Goal: Task Accomplishment & Management: Complete application form

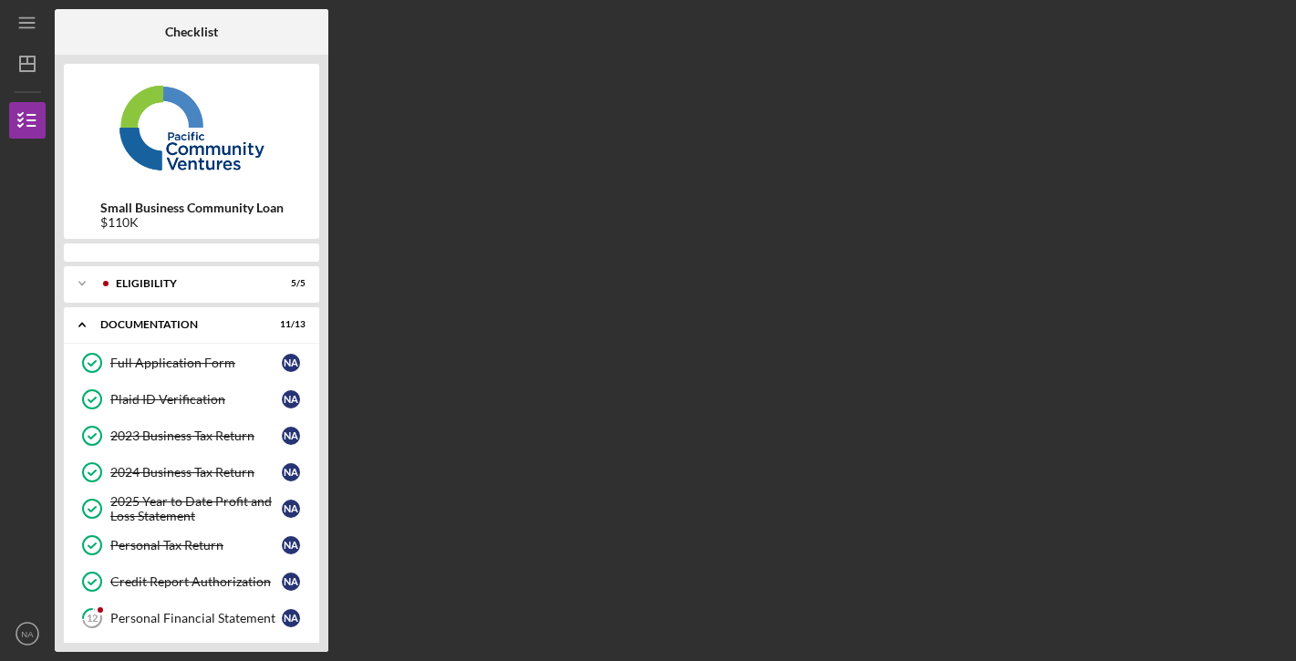
scroll to position [276, 0]
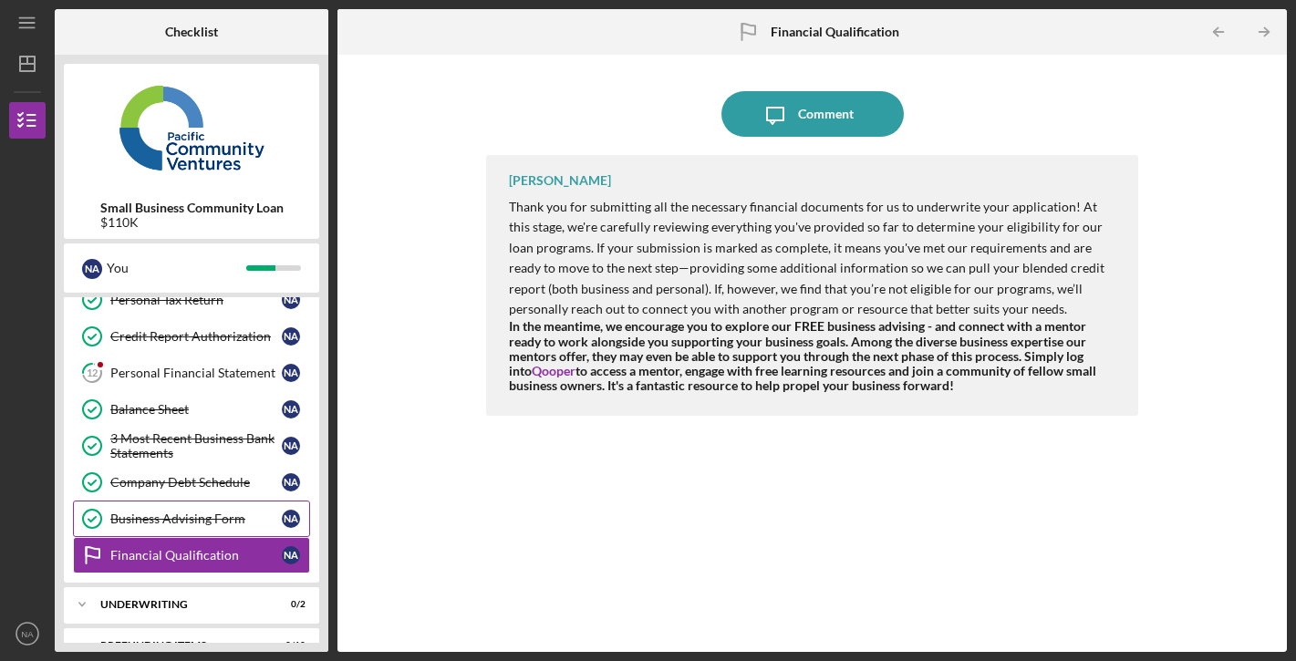
click at [259, 510] on link "Business Advising Form Business Advising Form N A" at bounding box center [191, 519] width 237 height 36
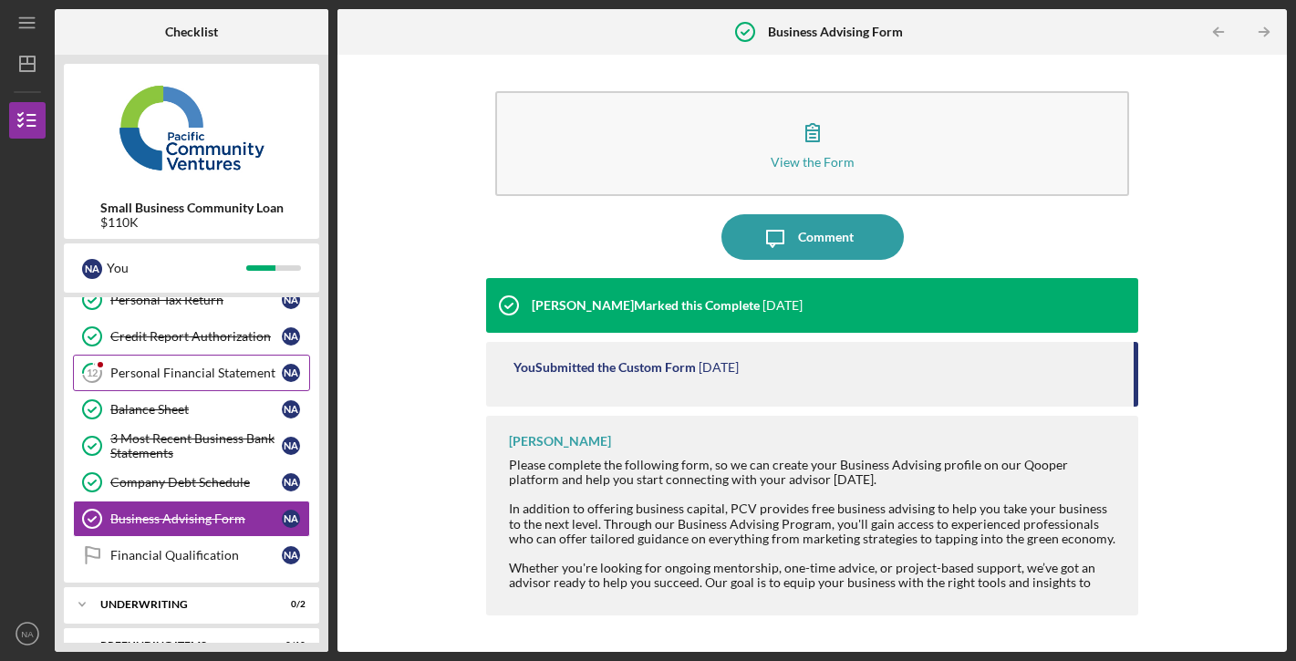
click at [216, 377] on div "Personal Financial Statement" at bounding box center [195, 373] width 171 height 15
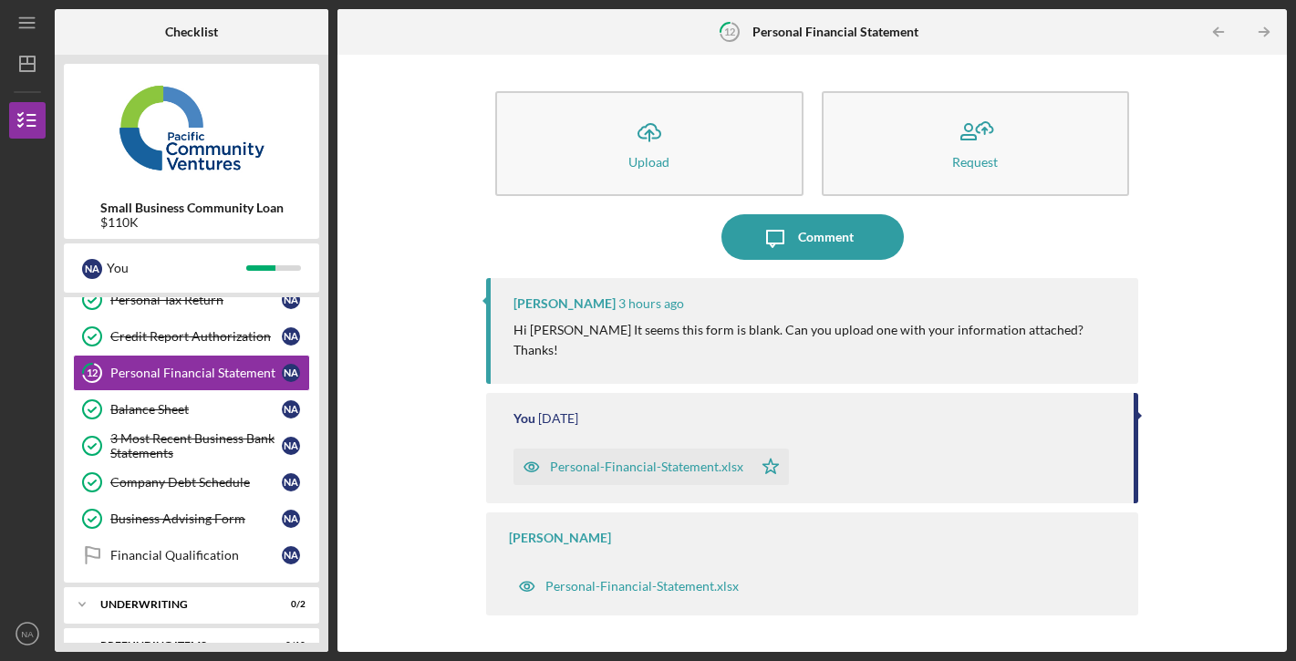
click at [637, 460] on div "Personal-Financial-Statement.xlsx" at bounding box center [646, 467] width 193 height 15
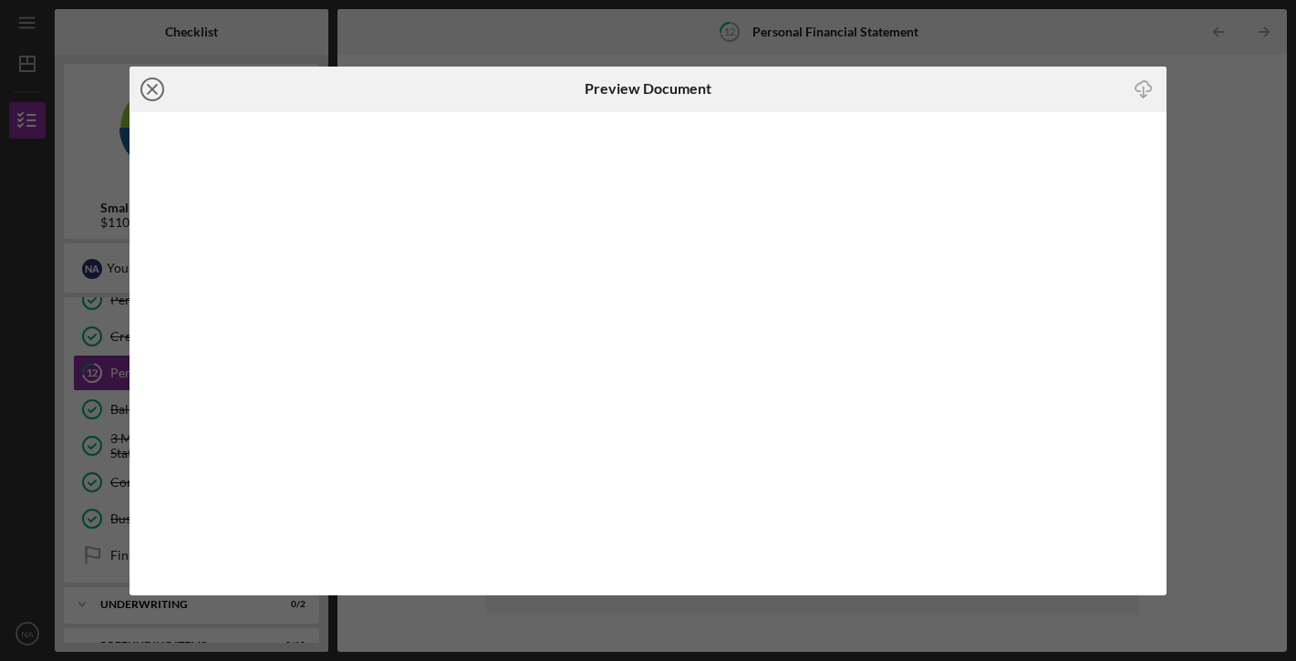
click at [160, 86] on icon "Icon/Close" at bounding box center [152, 90] width 46 height 46
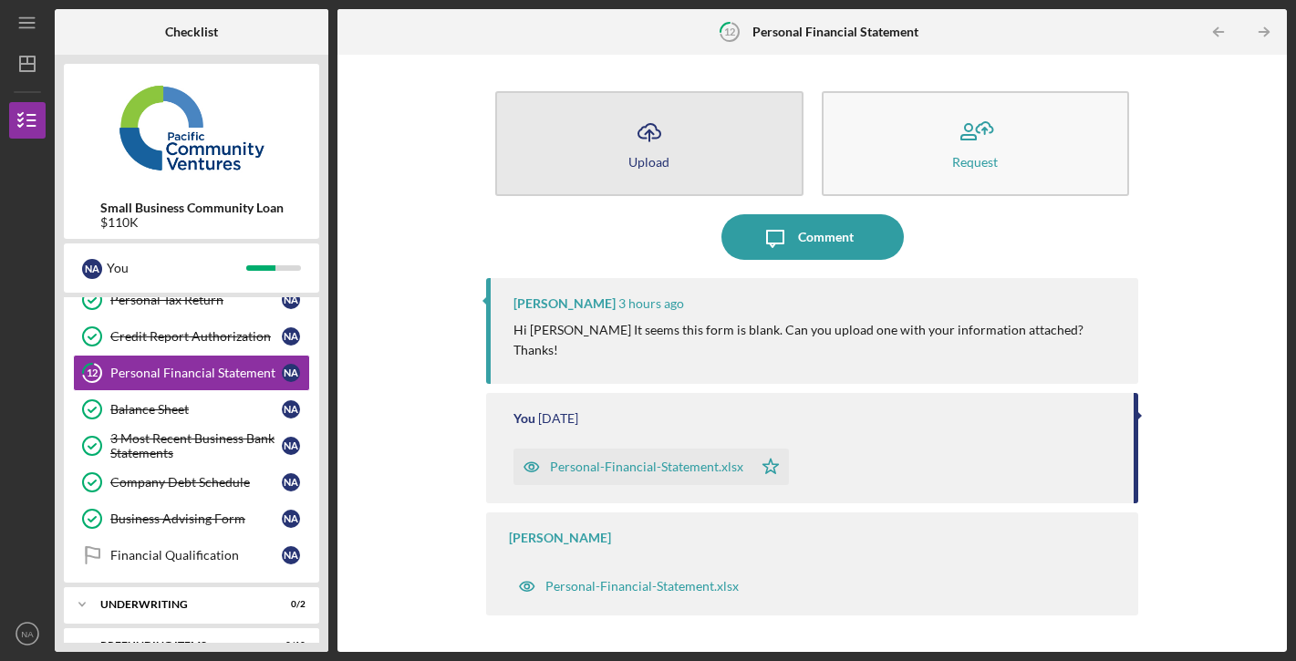
click at [661, 162] on div "Upload" at bounding box center [648, 162] width 41 height 14
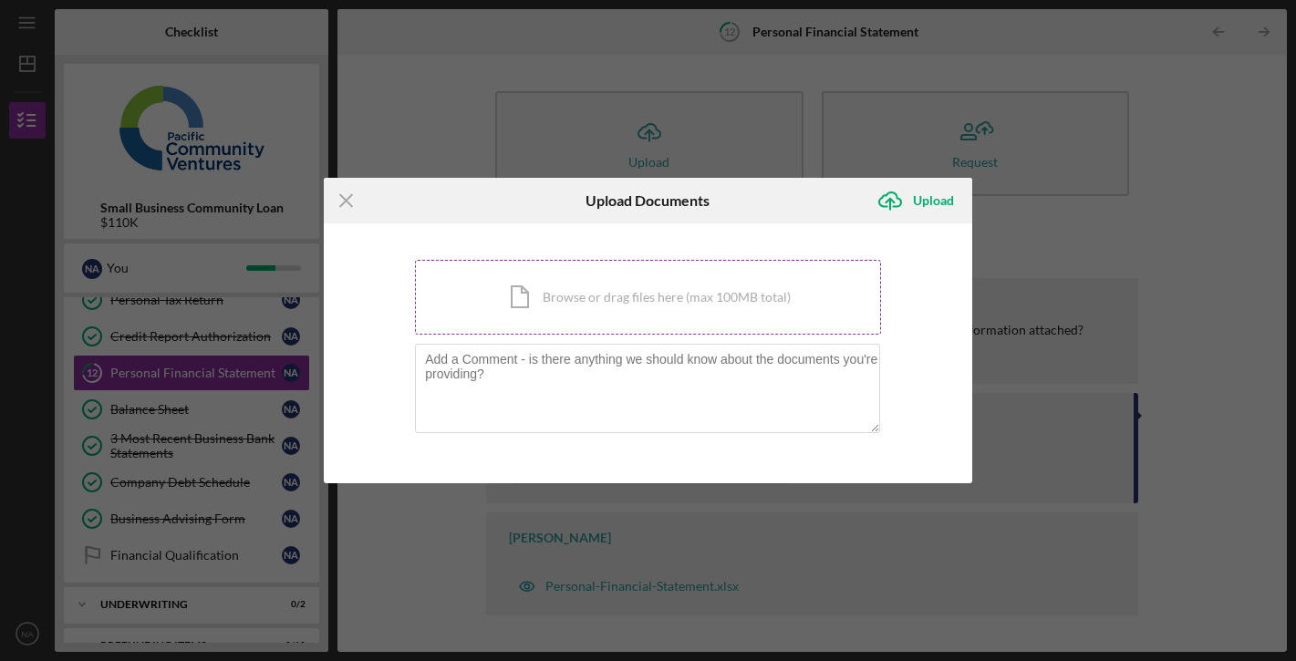
click at [532, 297] on div "Icon/Document Browse or drag files here (max 100MB total) Tap to choose files o…" at bounding box center [648, 297] width 466 height 75
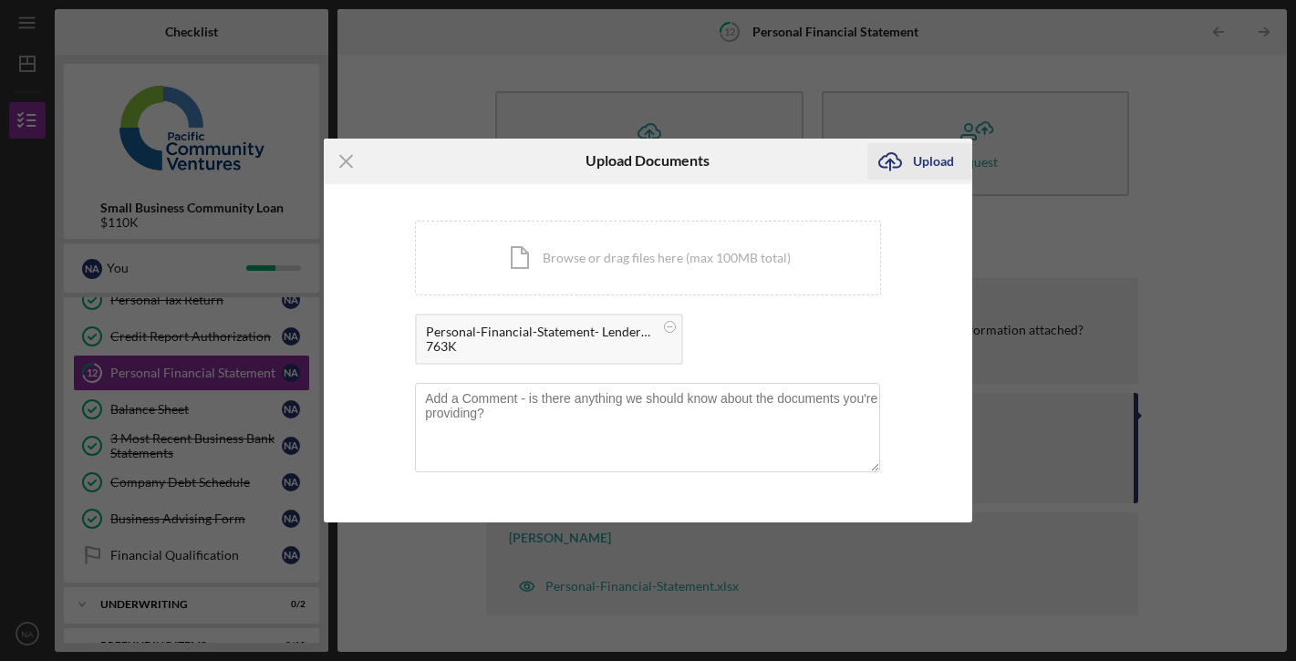
click at [924, 160] on div "Upload" at bounding box center [933, 161] width 41 height 36
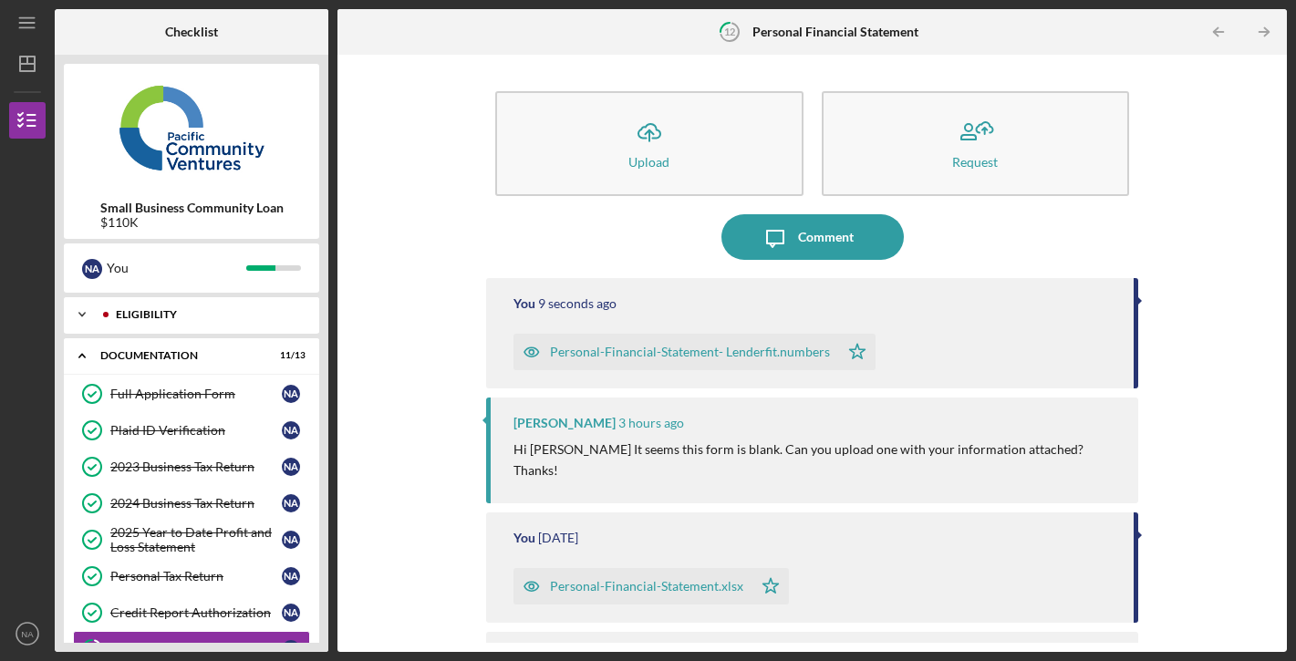
click at [202, 326] on div "Icon/Expander Eligibility 5 / 5" at bounding box center [191, 314] width 255 height 36
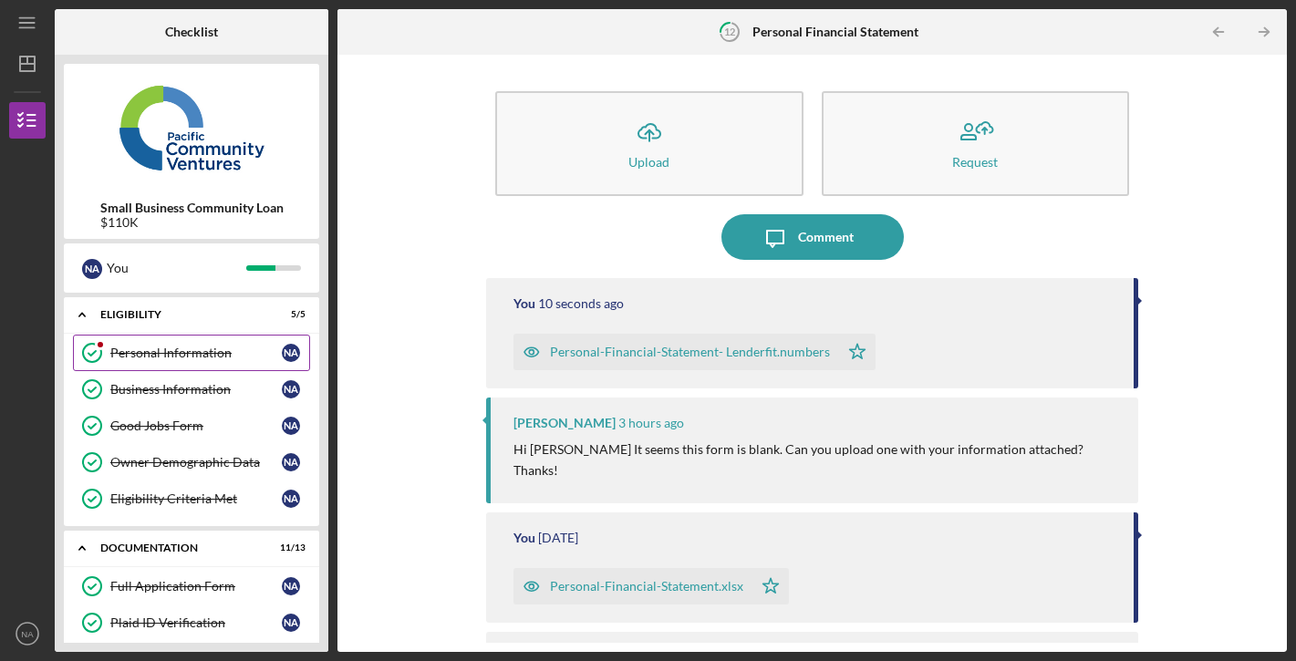
click at [196, 355] on div "Personal Information" at bounding box center [195, 353] width 171 height 15
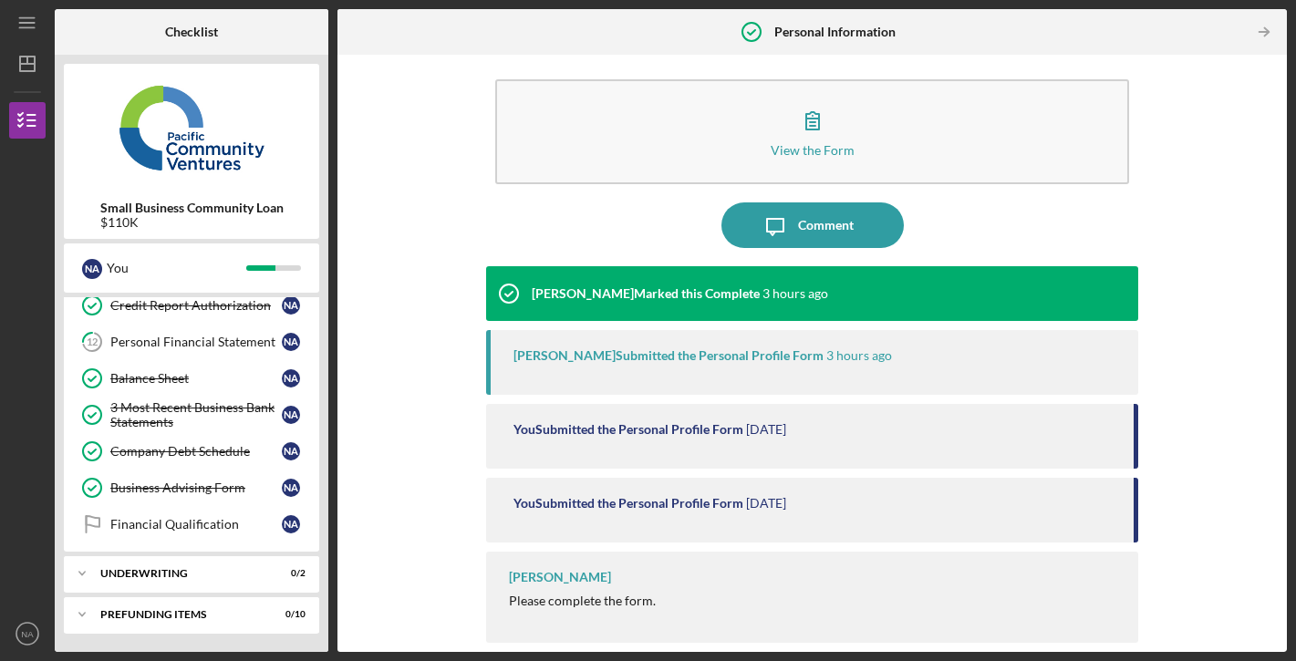
scroll to position [500, 0]
